Goal: Browse casually: Explore the website without a specific task or goal

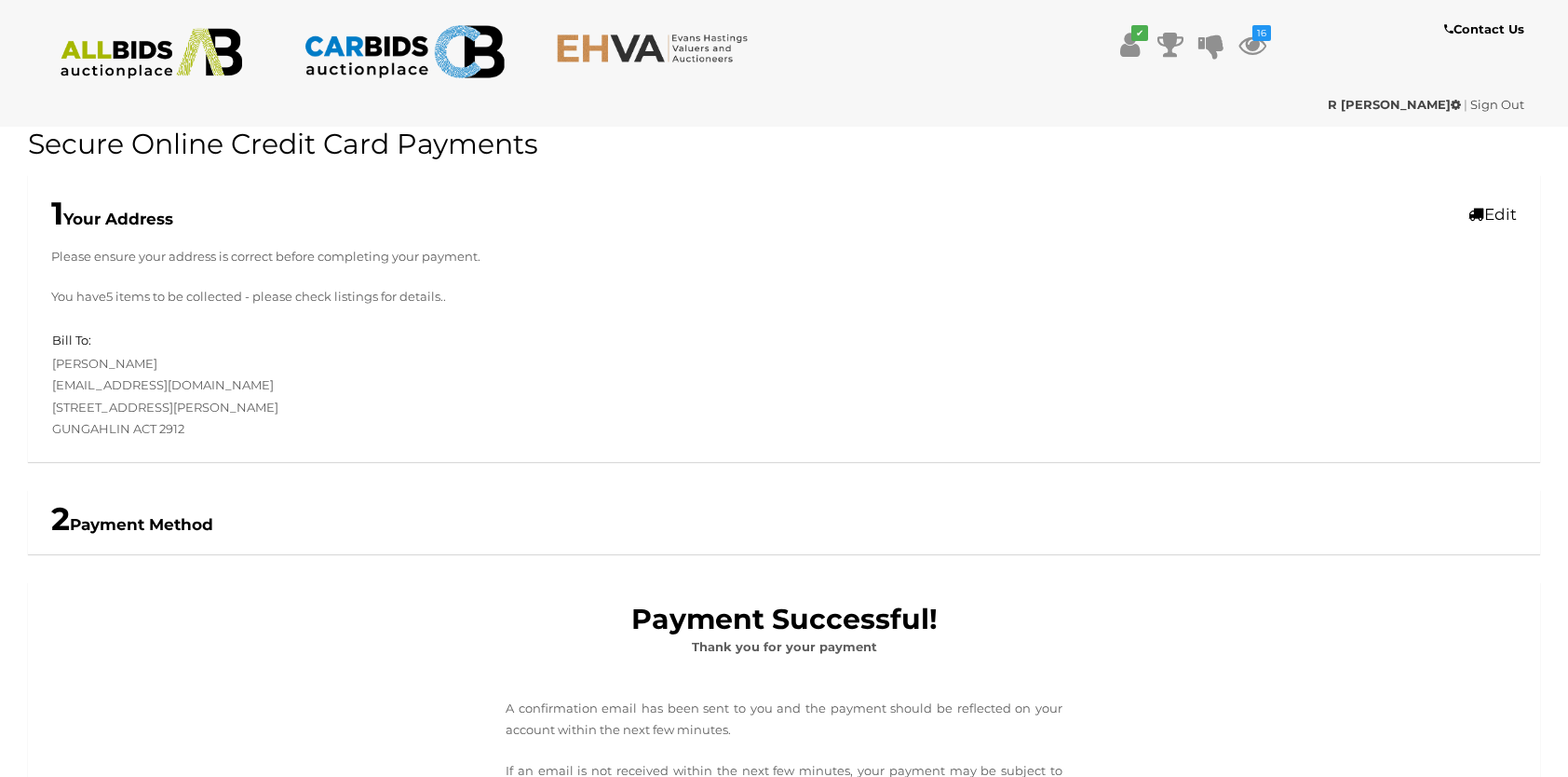
click at [140, 57] on img at bounding box center [152, 54] width 202 height 52
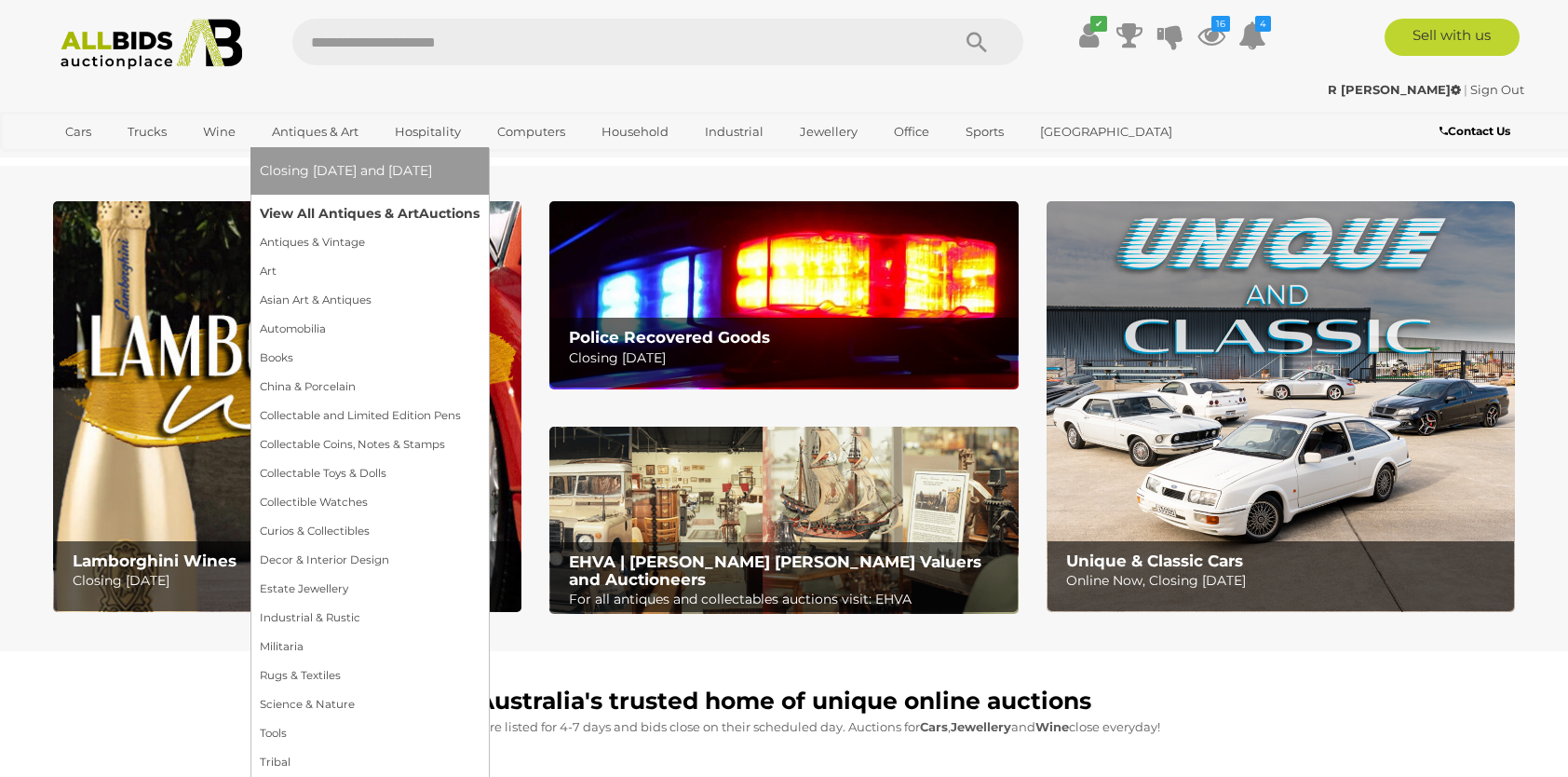
click at [371, 209] on link "View All Antiques & Art Auctions" at bounding box center [369, 213] width 219 height 29
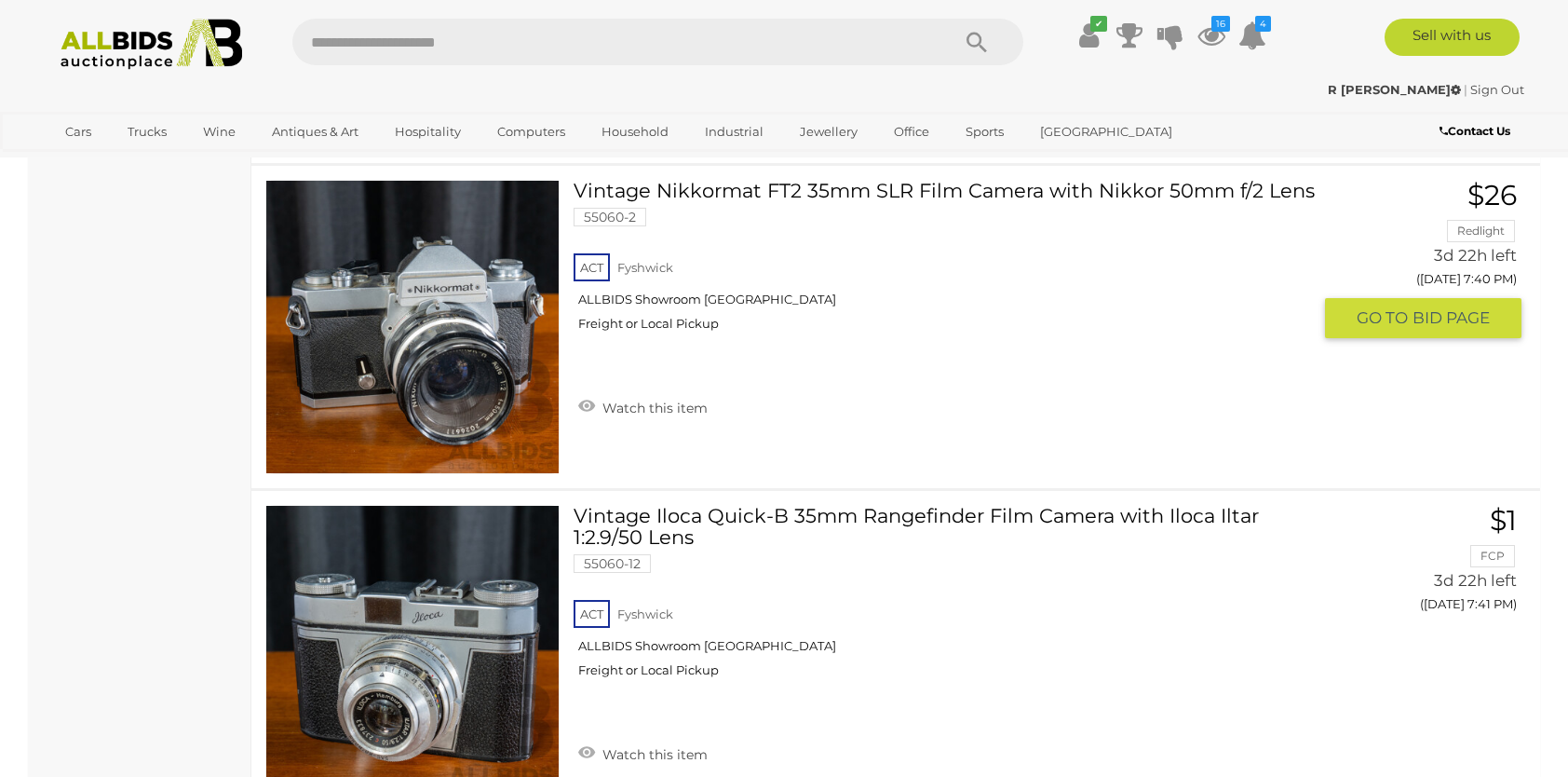
scroll to position [32005, 0]
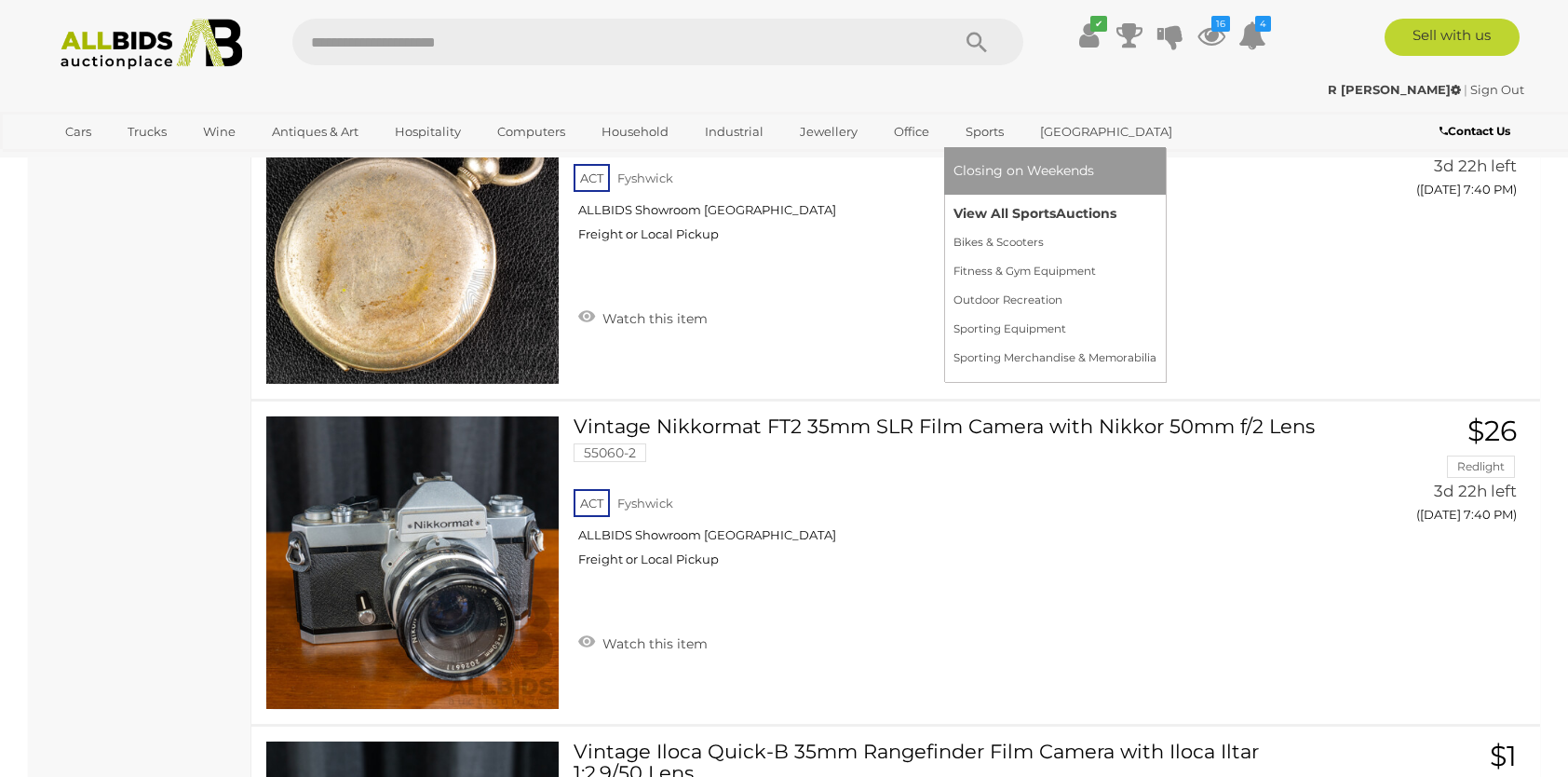
click at [984, 212] on link "View All Sports Auctions" at bounding box center [1055, 213] width 203 height 29
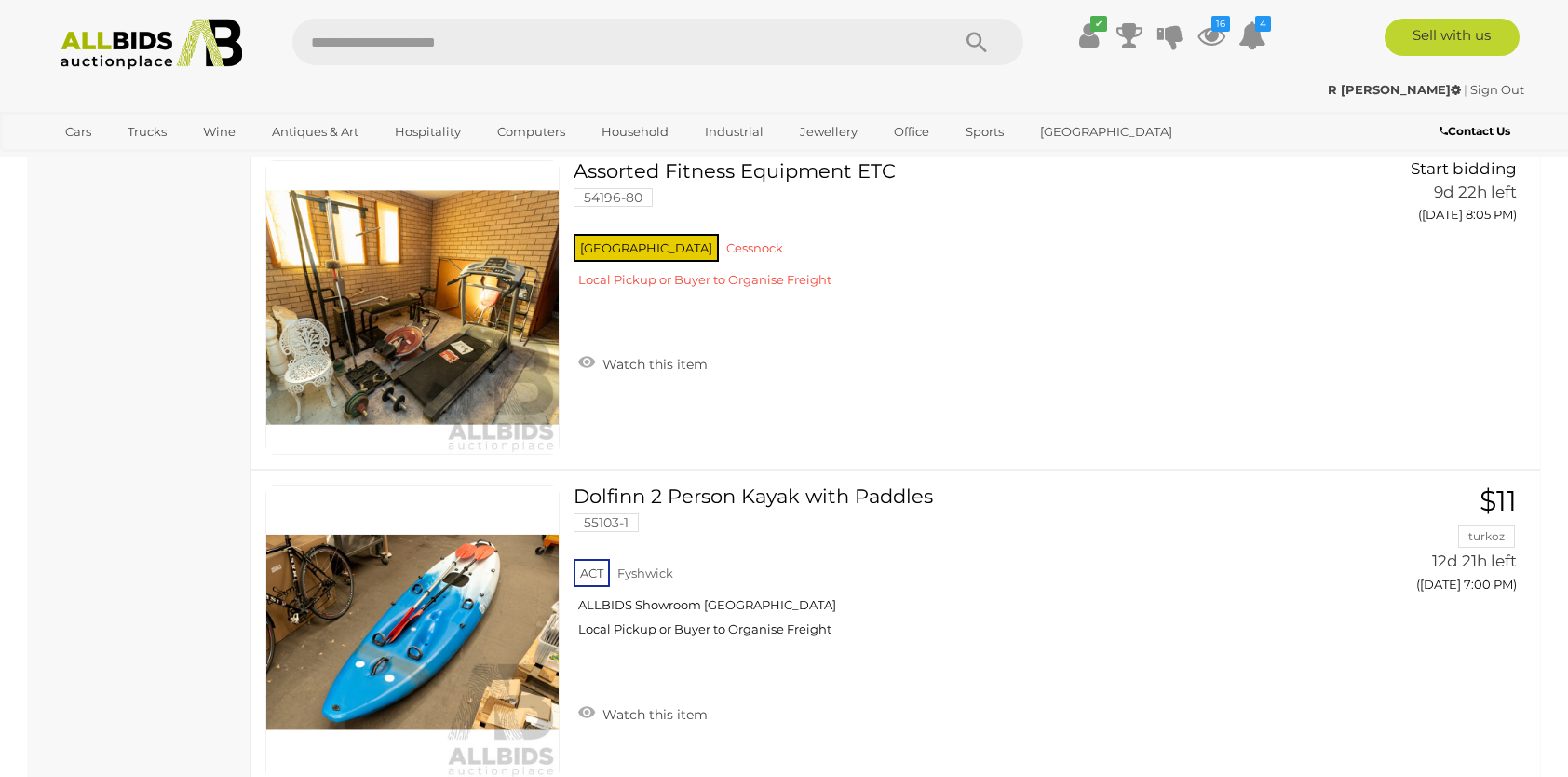
scroll to position [9965, 0]
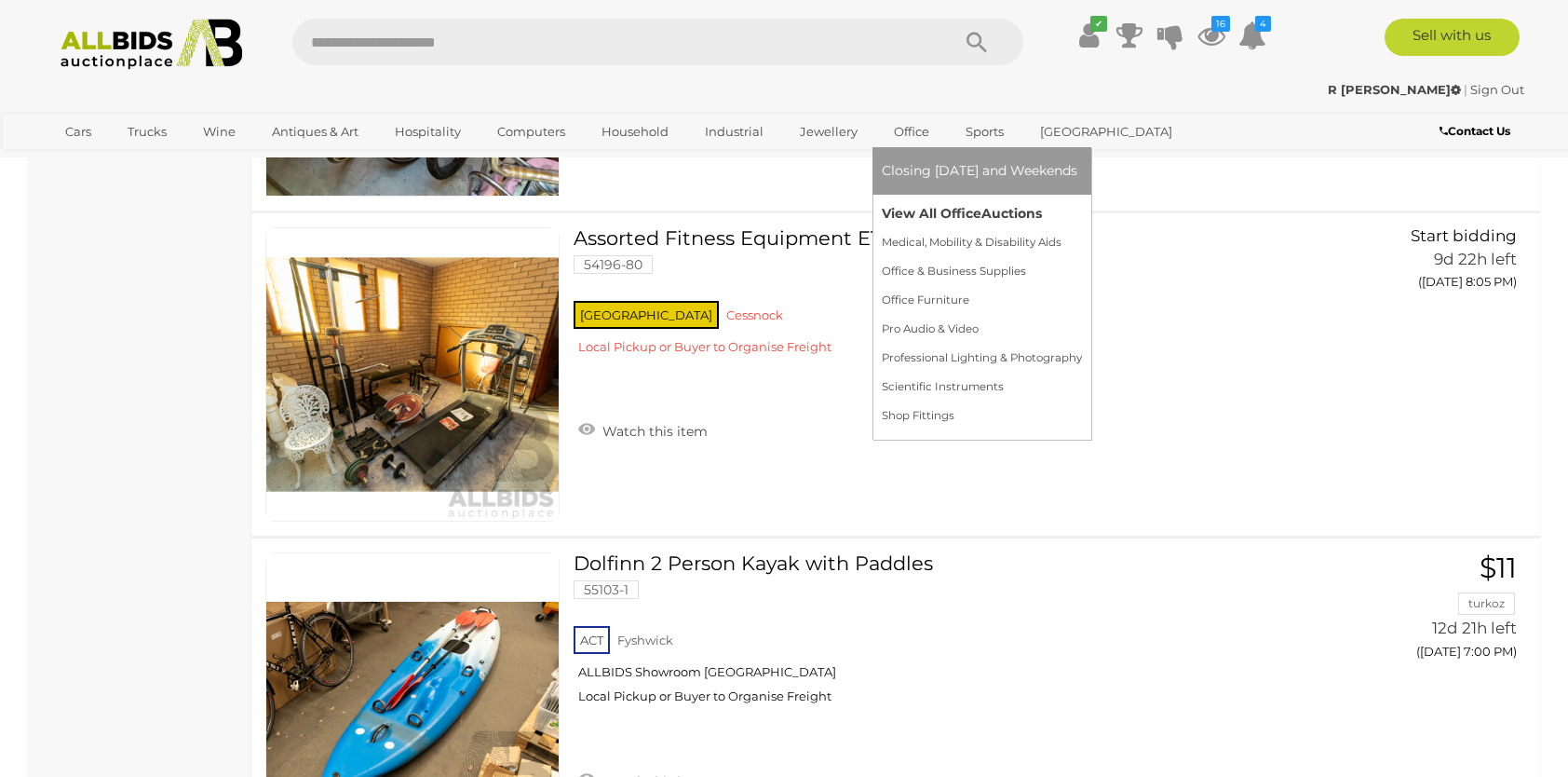
click at [915, 212] on link "View All Office Auctions" at bounding box center [982, 213] width 200 height 29
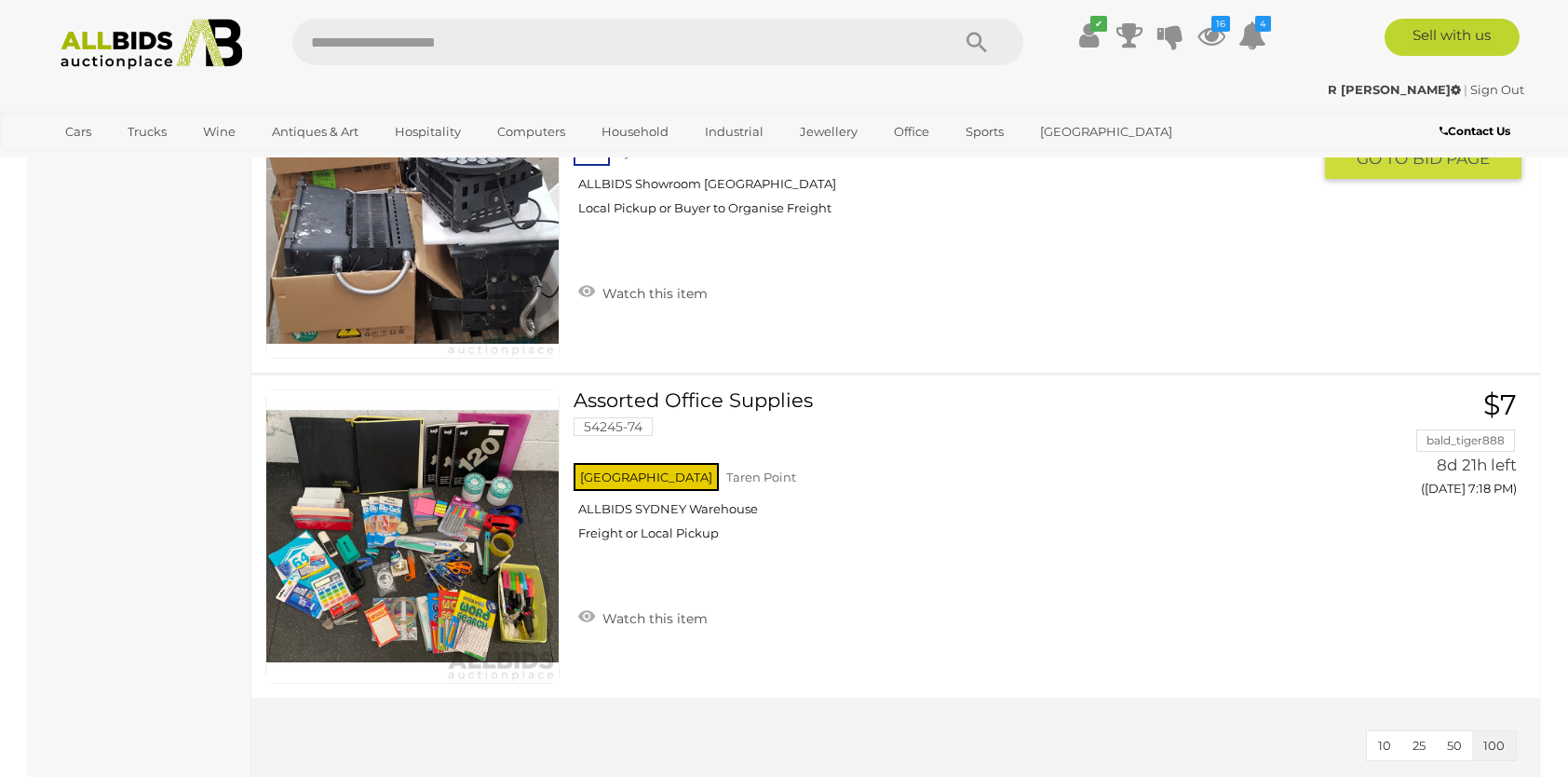
scroll to position [17043, 0]
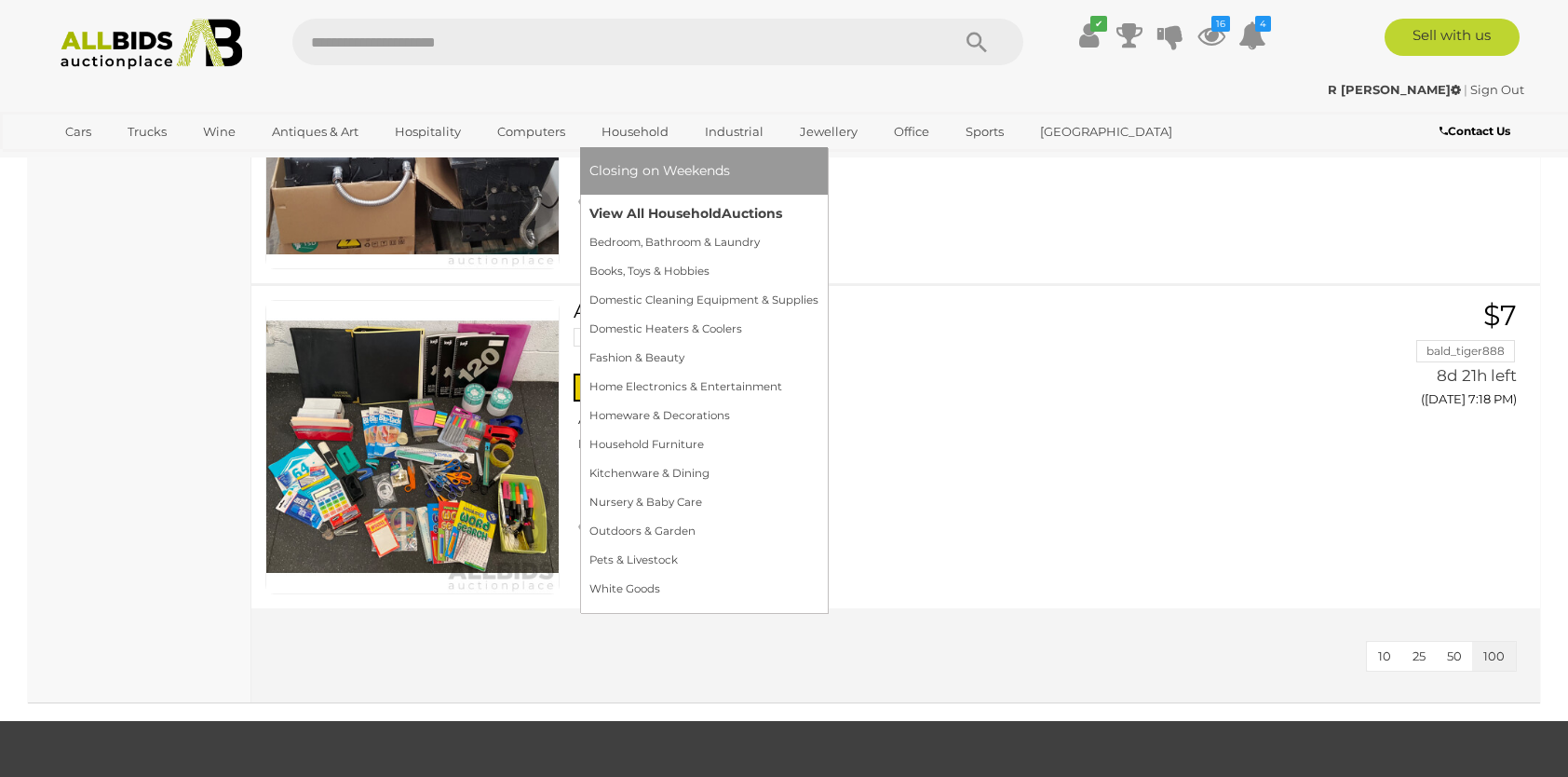
click at [637, 207] on link "View All Household Auctions" at bounding box center [704, 213] width 229 height 29
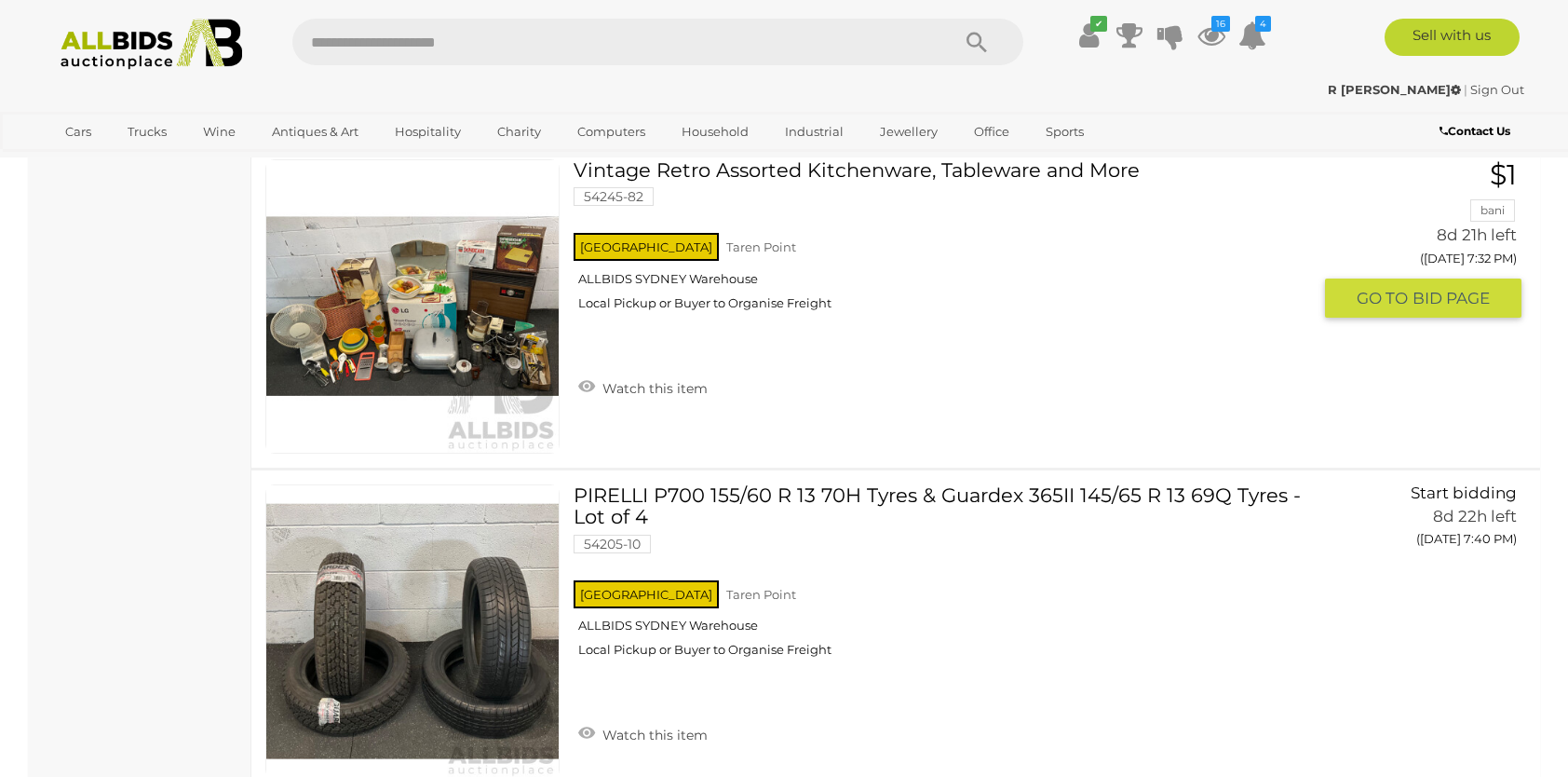
scroll to position [32224, 0]
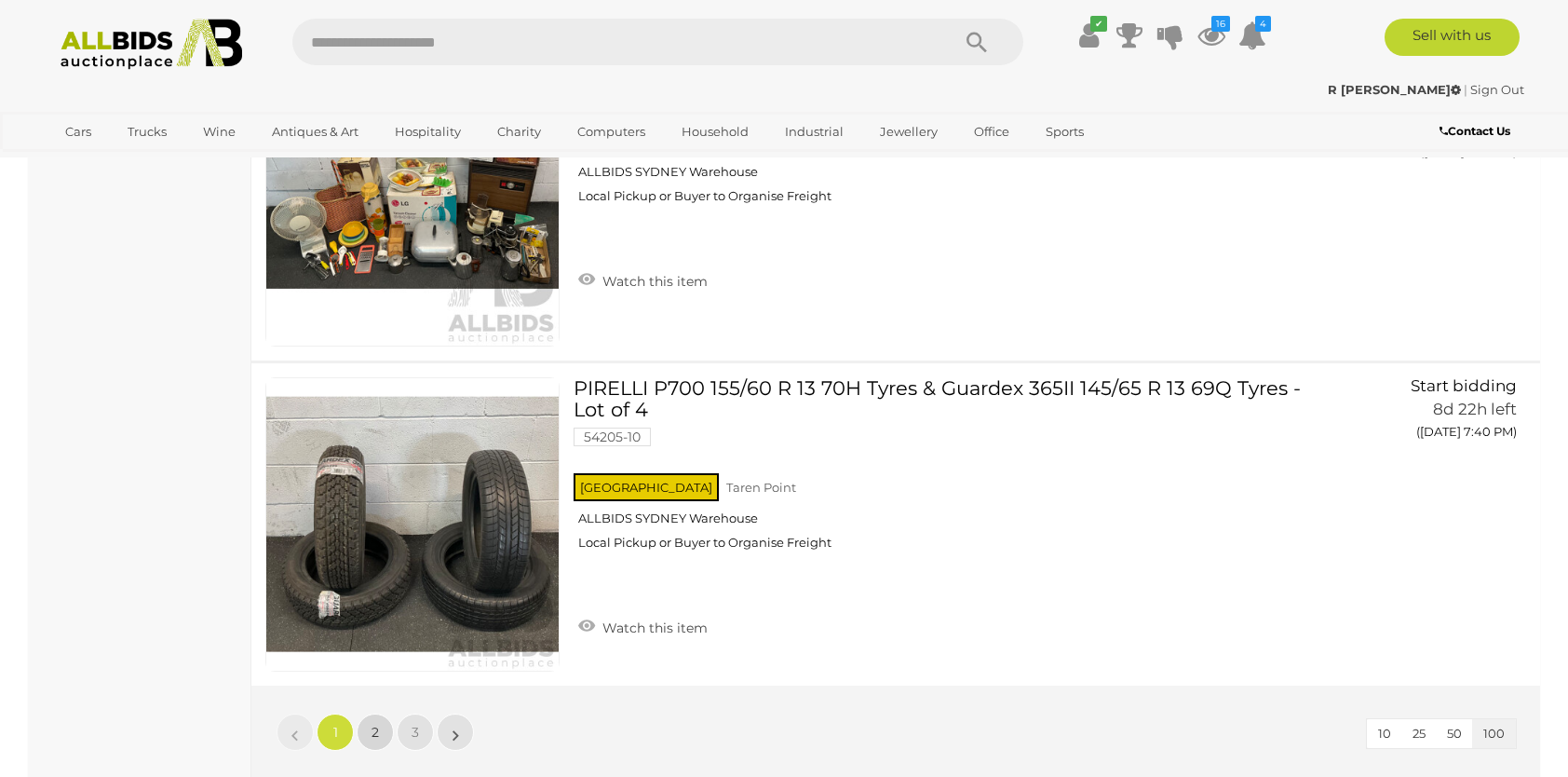
click at [376, 723] on span "2" at bounding box center [375, 731] width 8 height 17
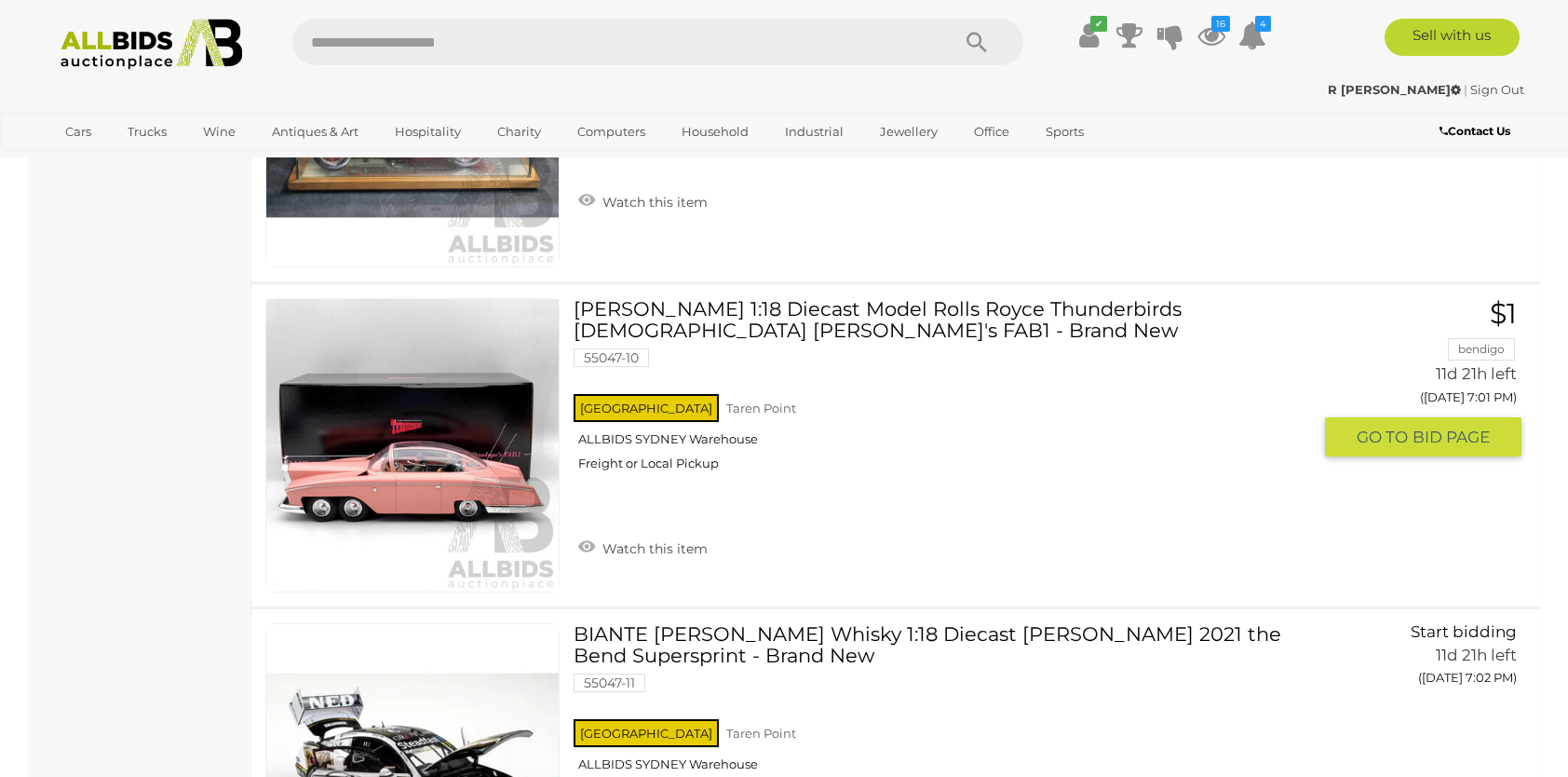
scroll to position [2083, 0]
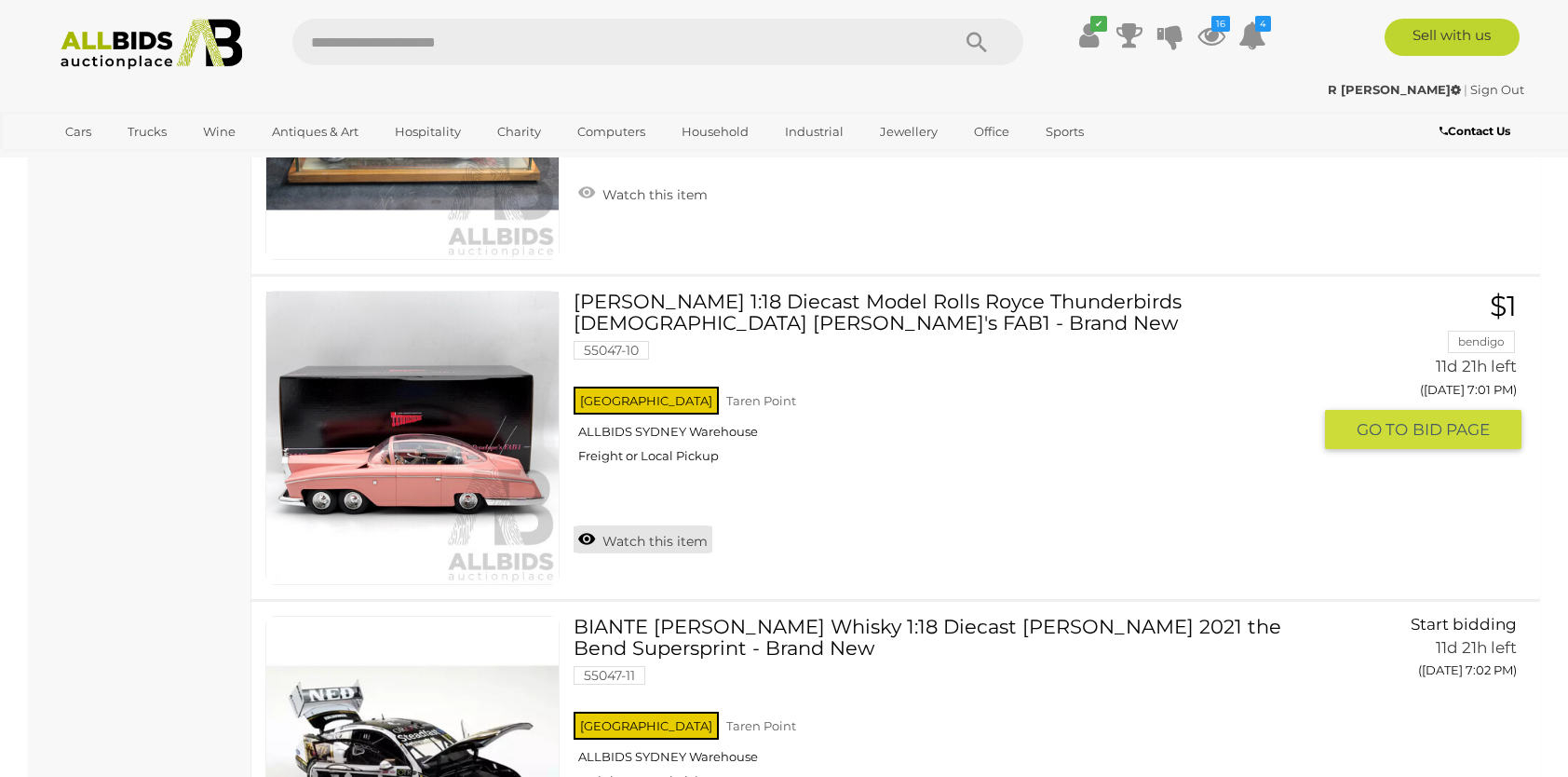
click at [584, 531] on link "Watch this item" at bounding box center [643, 539] width 139 height 28
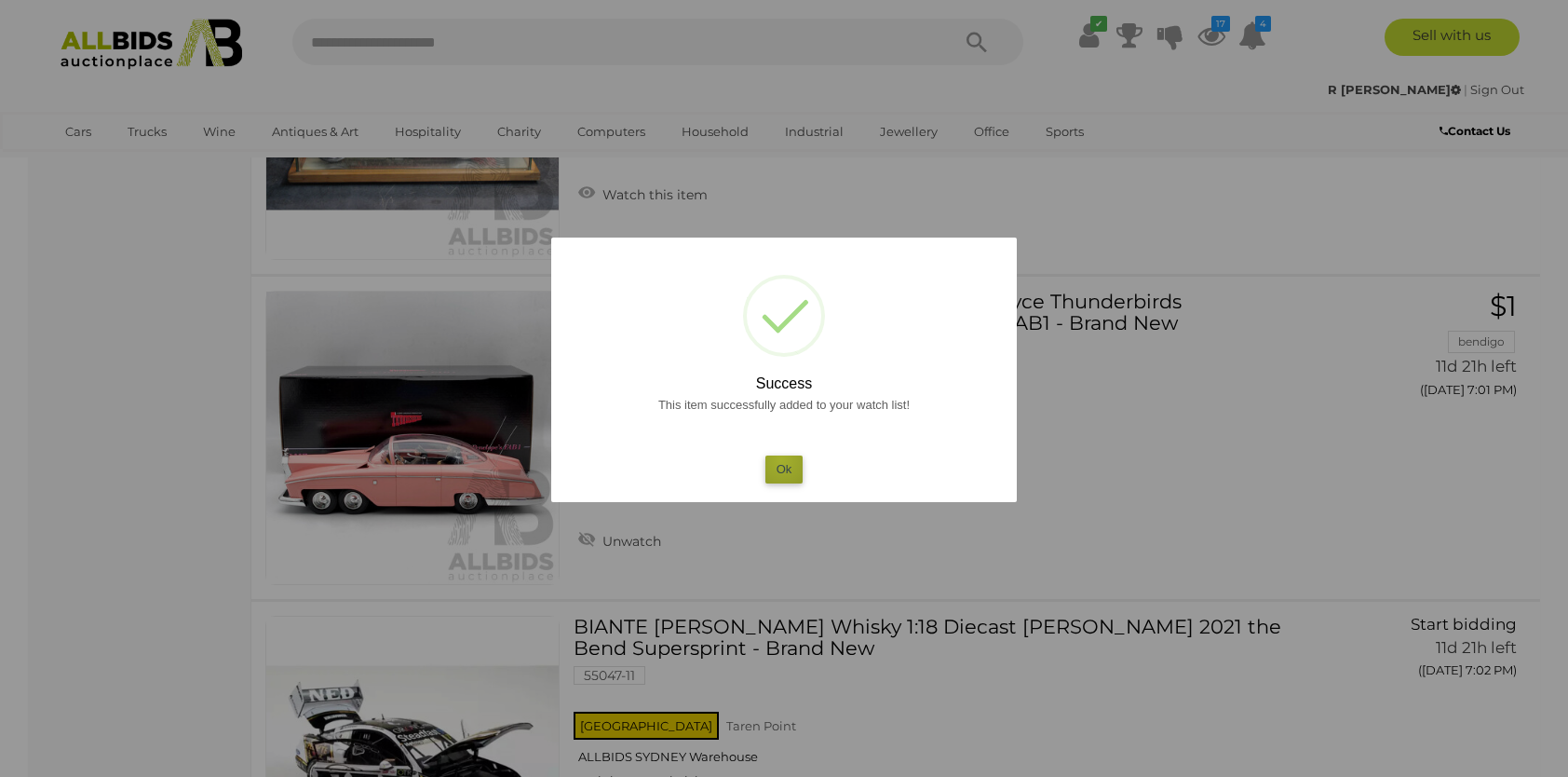
click at [781, 461] on button "Ok" at bounding box center [784, 468] width 38 height 27
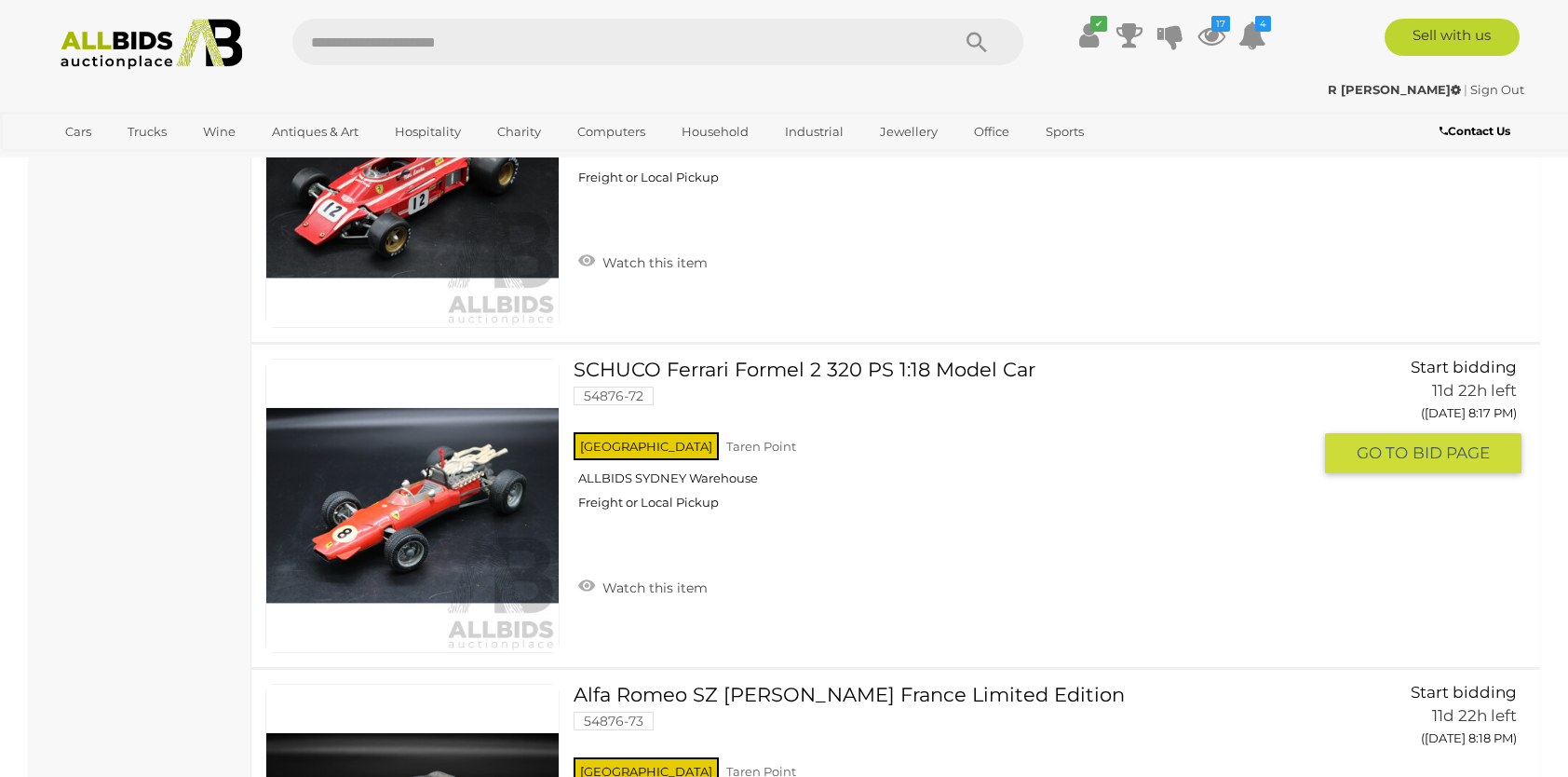
scroll to position [27322, 0]
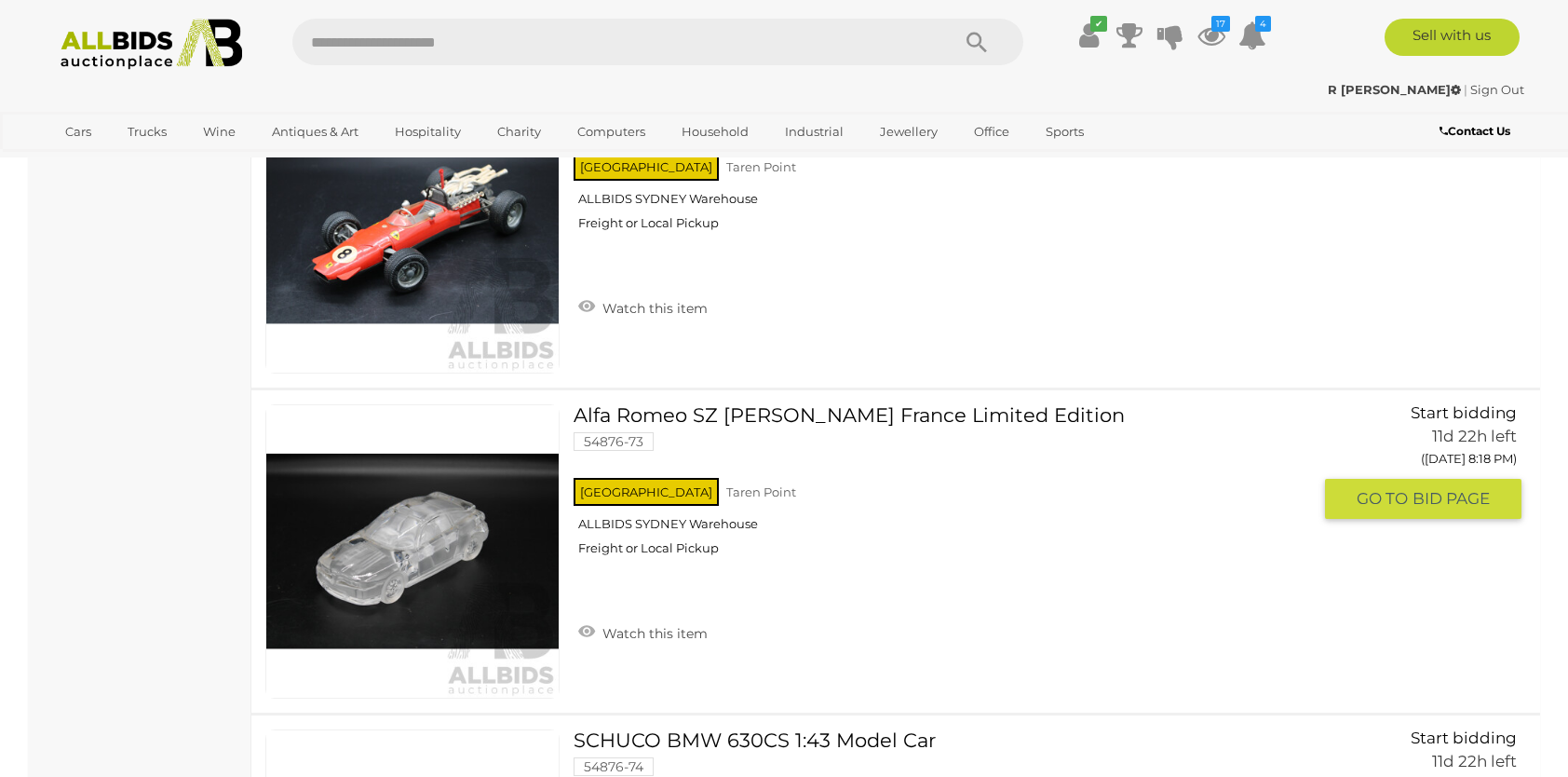
click at [490, 501] on link at bounding box center [412, 551] width 295 height 295
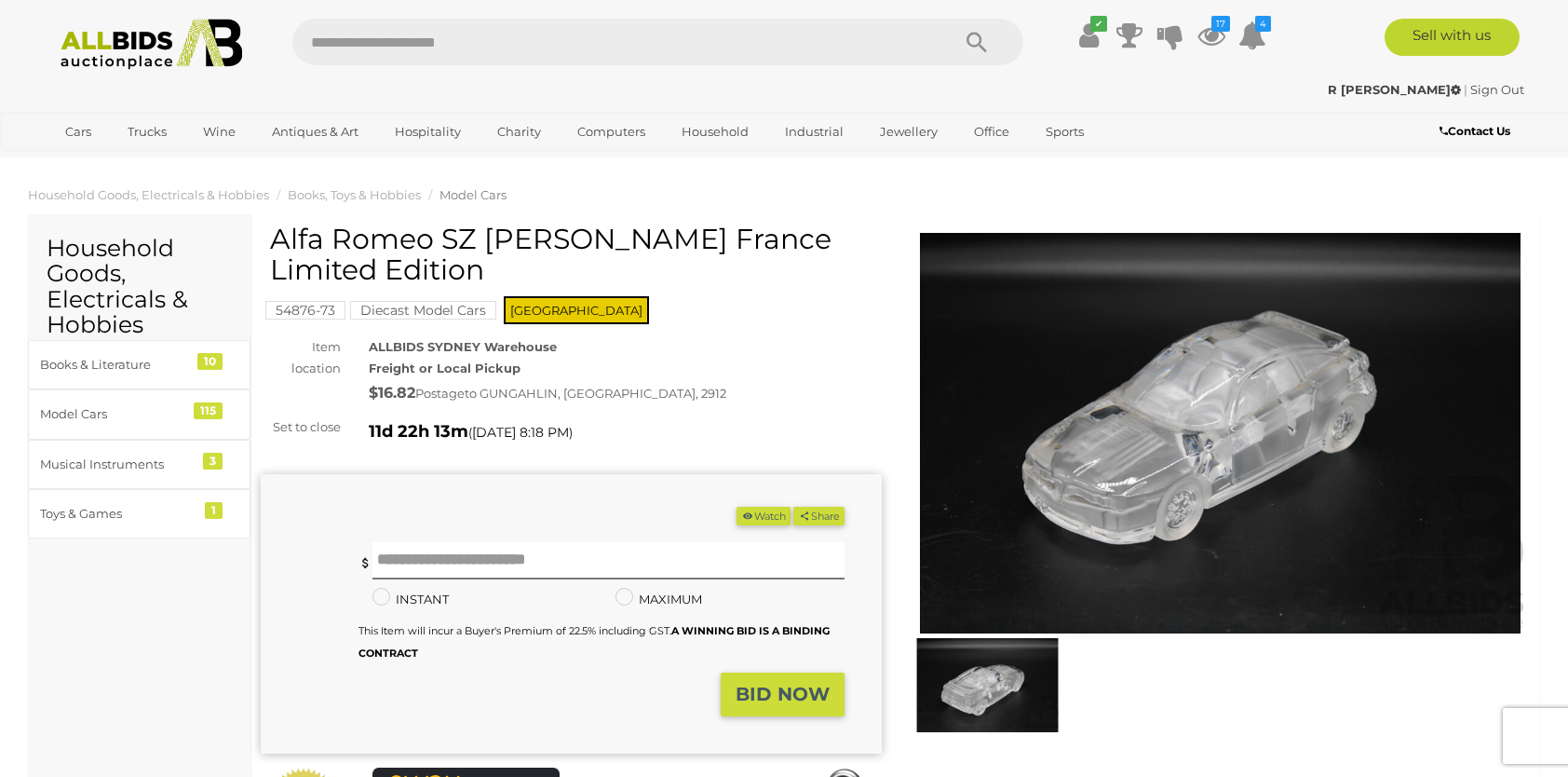
drag, startPoint x: 266, startPoint y: 232, endPoint x: 282, endPoint y: 237, distance: 16.8
click at [282, 237] on div "Alfa Romeo SZ Crystal Daum France Limited Edition 54876-73 Diecast Model Cars N…" at bounding box center [572, 554] width 621 height 662
click at [282, 238] on h1 "Alfa Romeo SZ [PERSON_NAME] France Limited Edition" at bounding box center [574, 254] width 607 height 62
drag, startPoint x: 265, startPoint y: 236, endPoint x: 316, endPoint y: 240, distance: 51.2
click at [316, 240] on div "Alfa Romeo SZ Crystal Daum France Limited Edition 54876-73 Diecast Model Cars N…" at bounding box center [572, 554] width 621 height 662
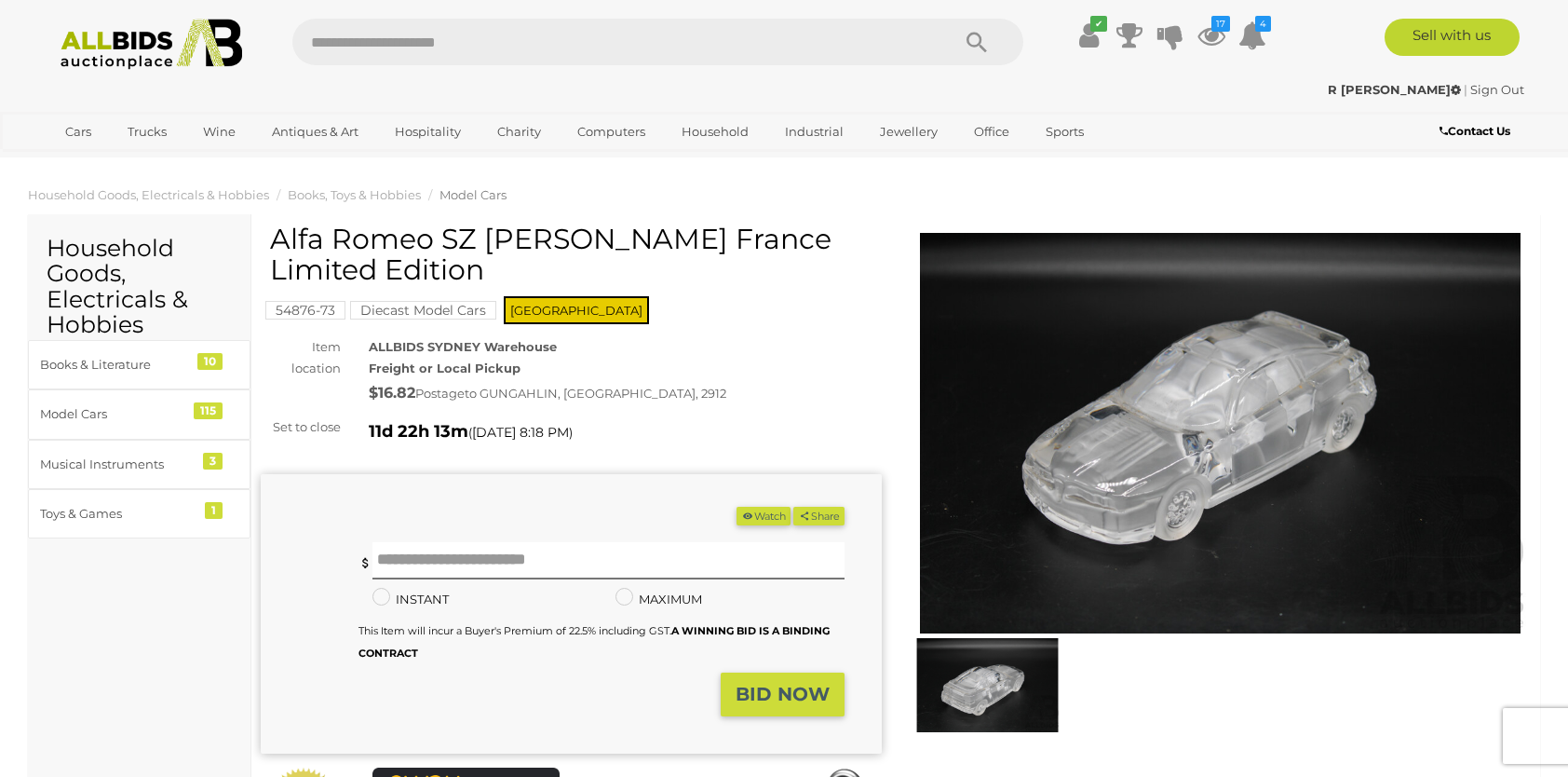
click at [315, 240] on h1 "Alfa Romeo SZ [PERSON_NAME] France Limited Edition" at bounding box center [574, 254] width 607 height 62
drag, startPoint x: 270, startPoint y: 237, endPoint x: 477, endPoint y: 243, distance: 207.1
click at [477, 243] on h1 "Alfa Romeo SZ [PERSON_NAME] France Limited Edition" at bounding box center [574, 254] width 607 height 62
drag, startPoint x: 477, startPoint y: 243, endPoint x: 444, endPoint y: 248, distance: 33.4
copy h1 "Alfa Romeo SZ"
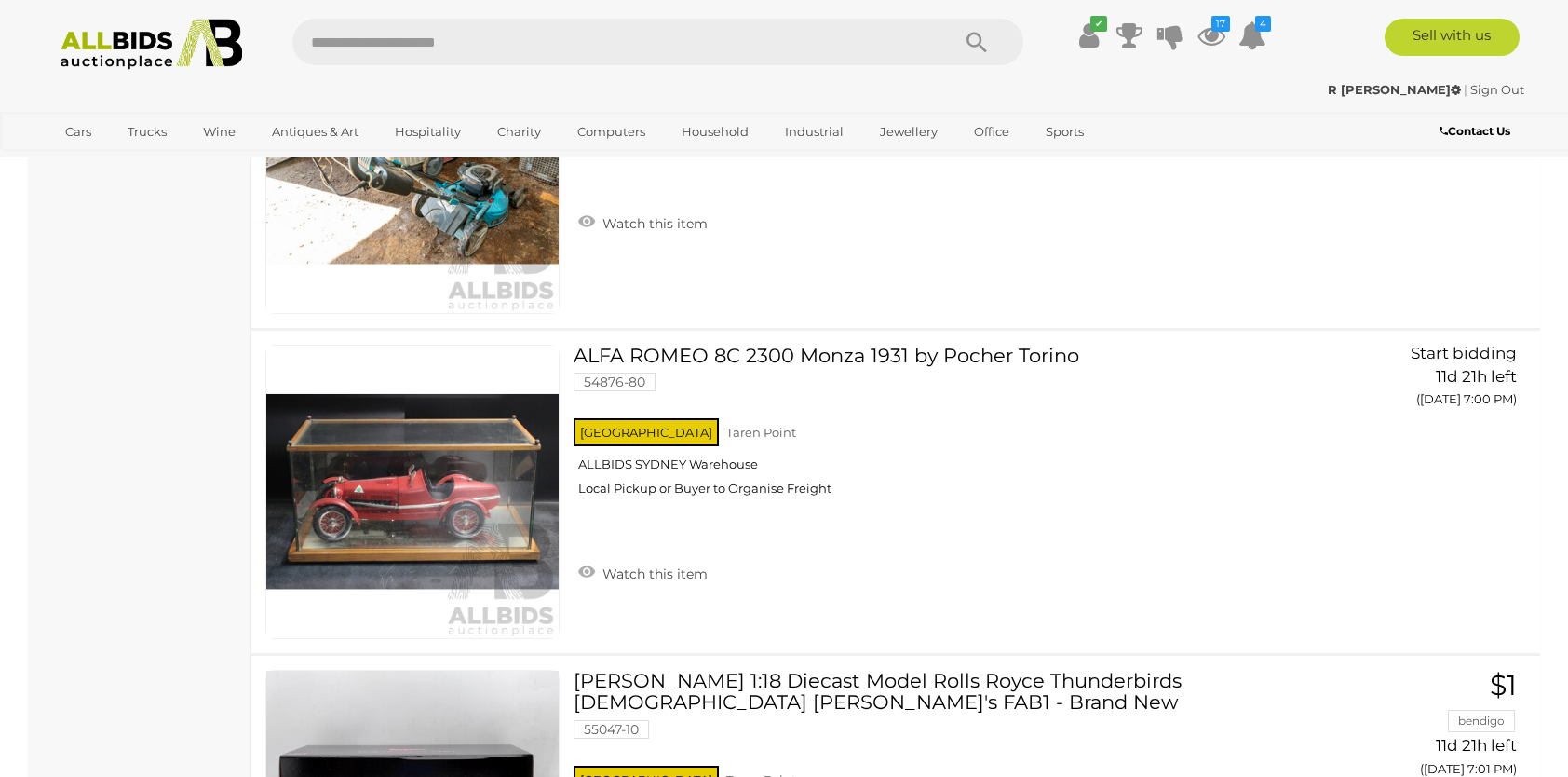
scroll to position [27588, 0]
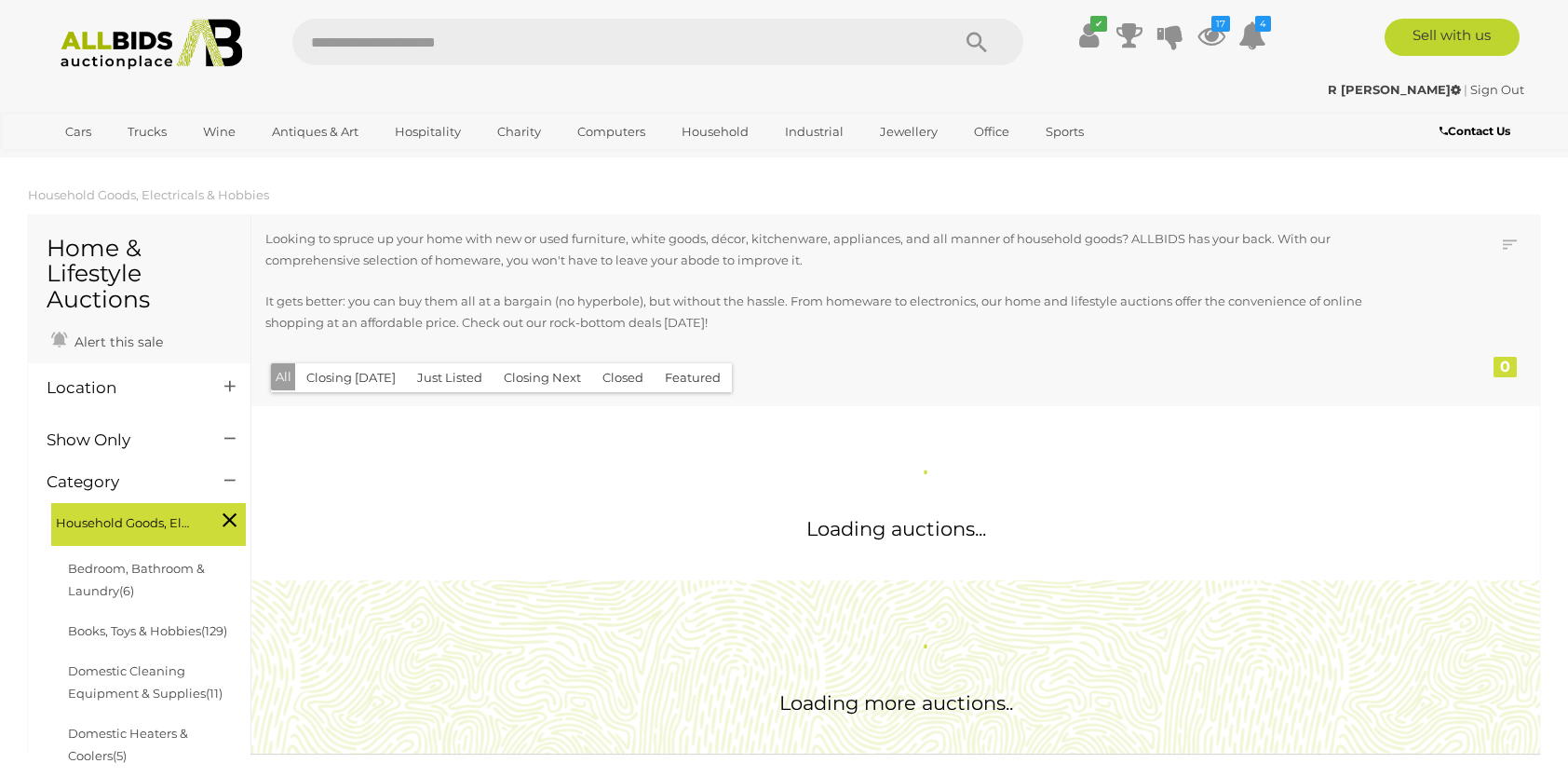
scroll to position [219, 0]
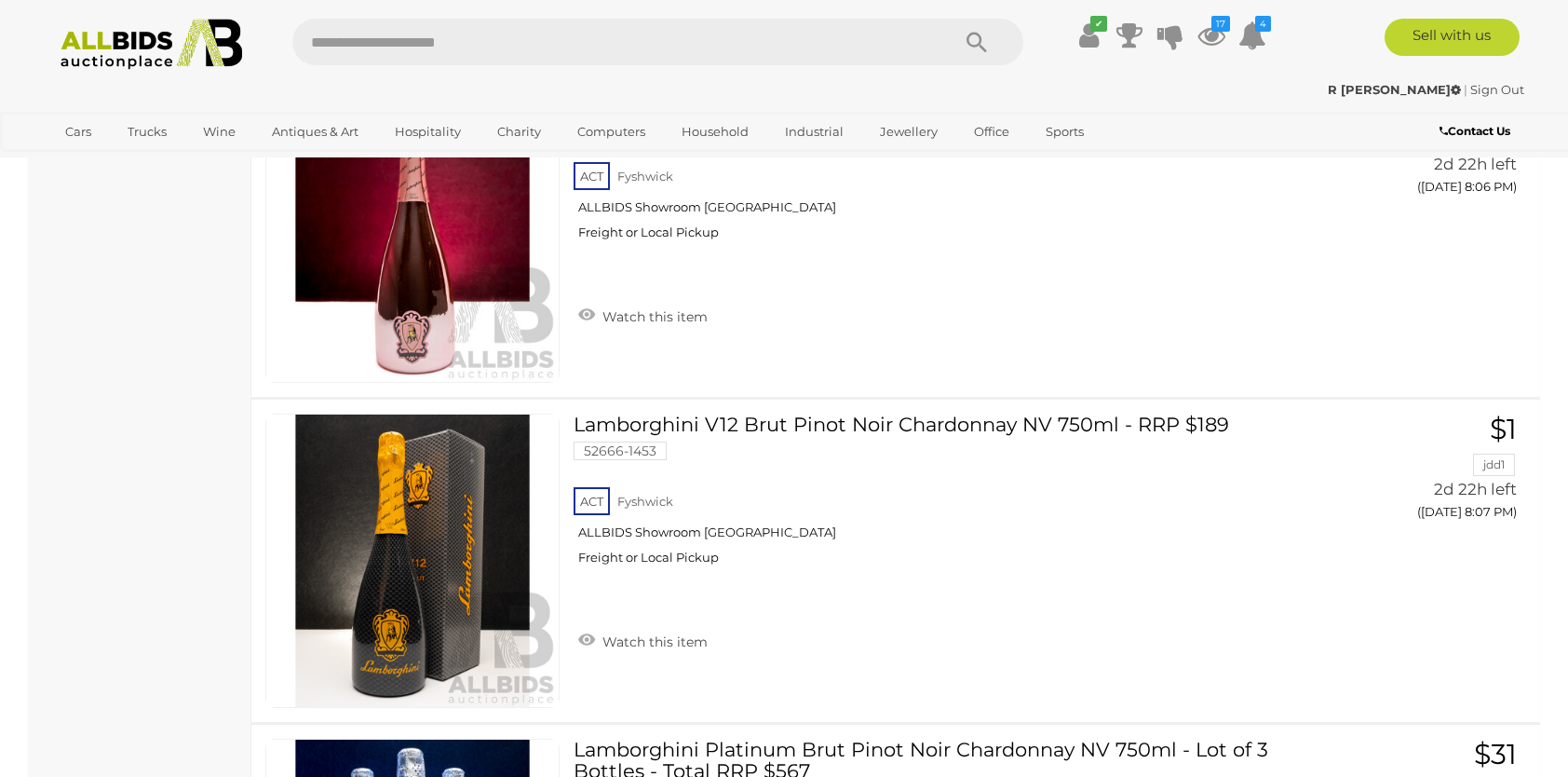
scroll to position [32411, 0]
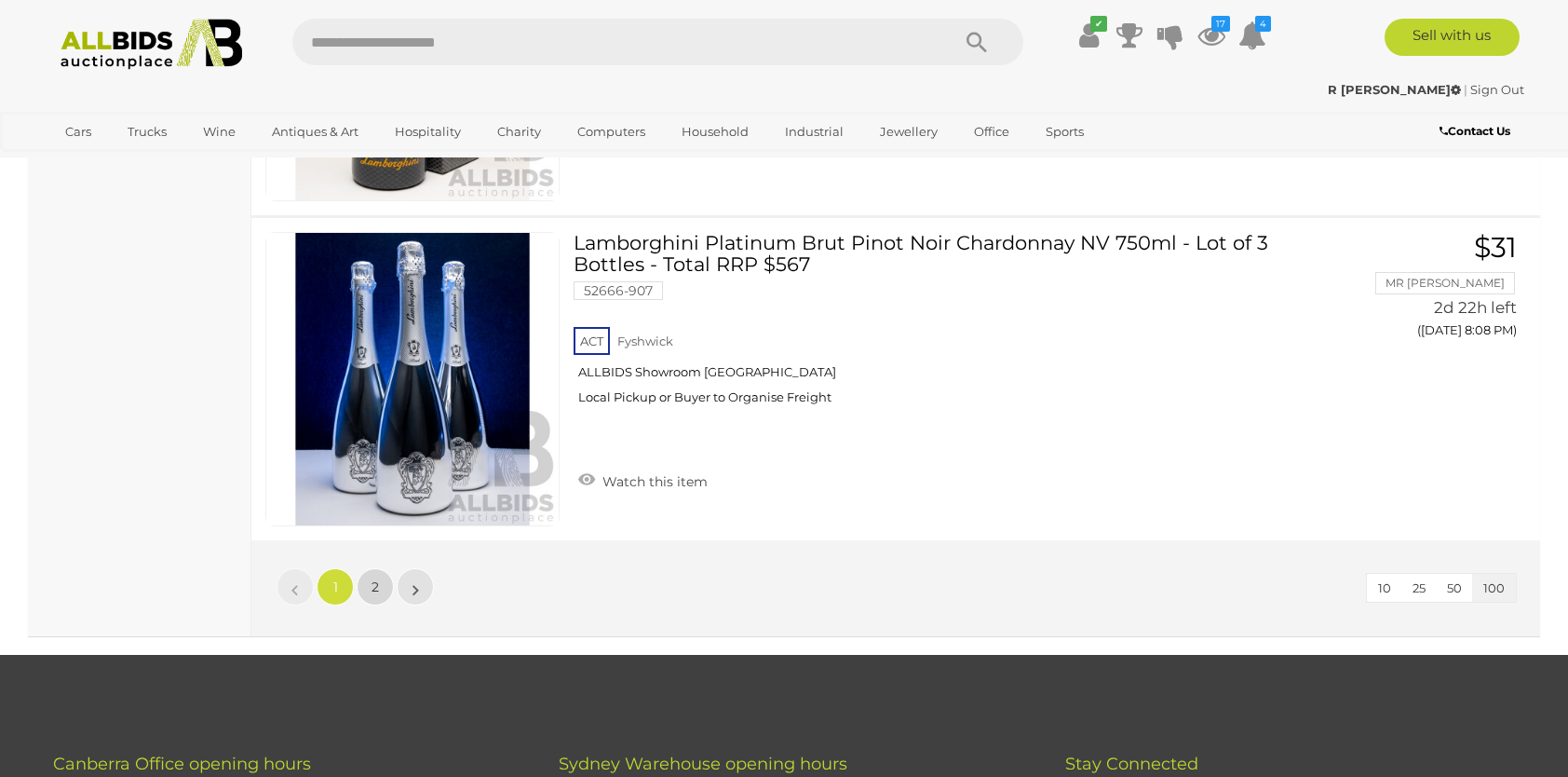
click at [369, 569] on link "2" at bounding box center [375, 587] width 38 height 38
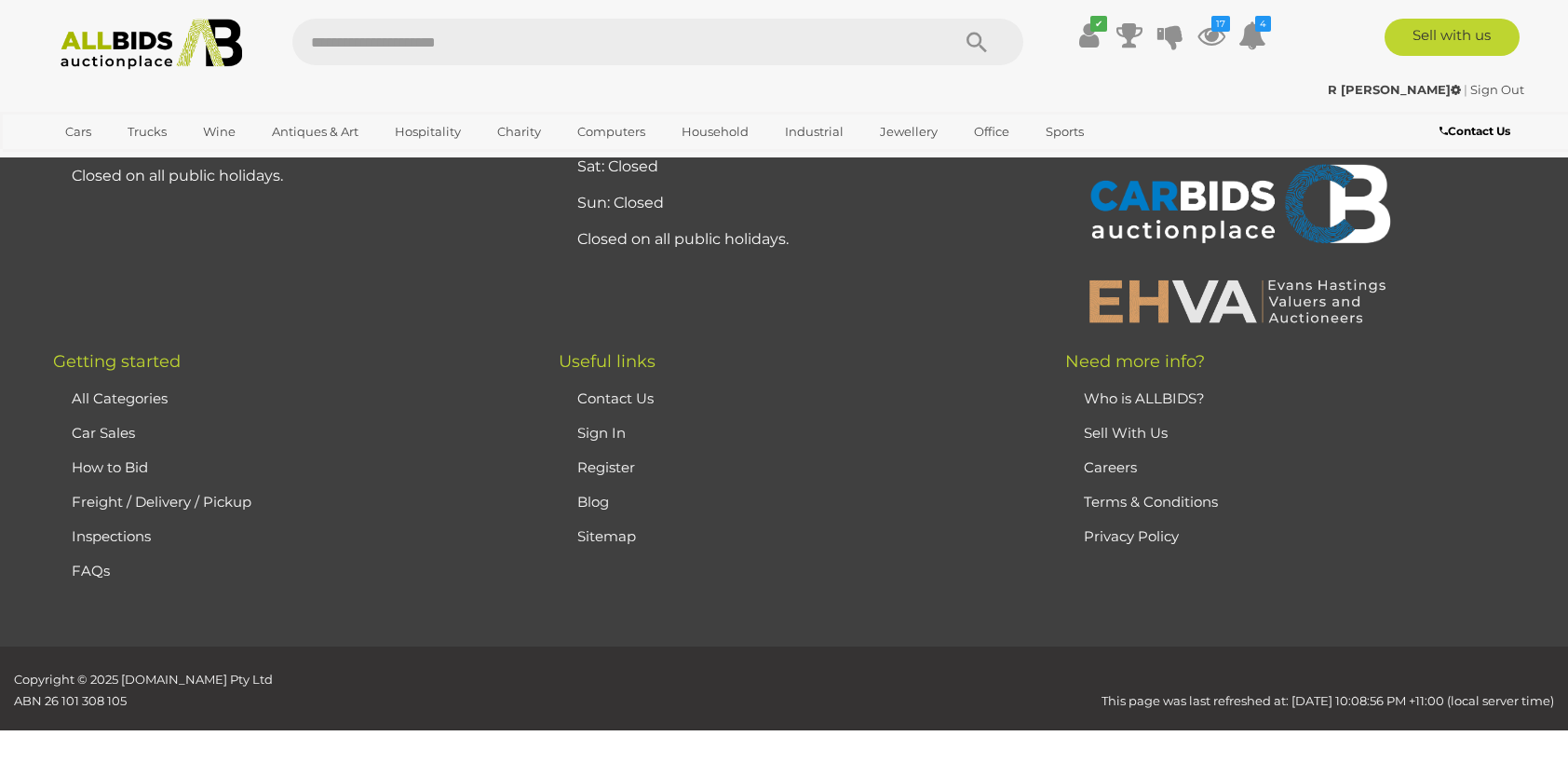
scroll to position [260, 0]
